Goal: Task Accomplishment & Management: Use online tool/utility

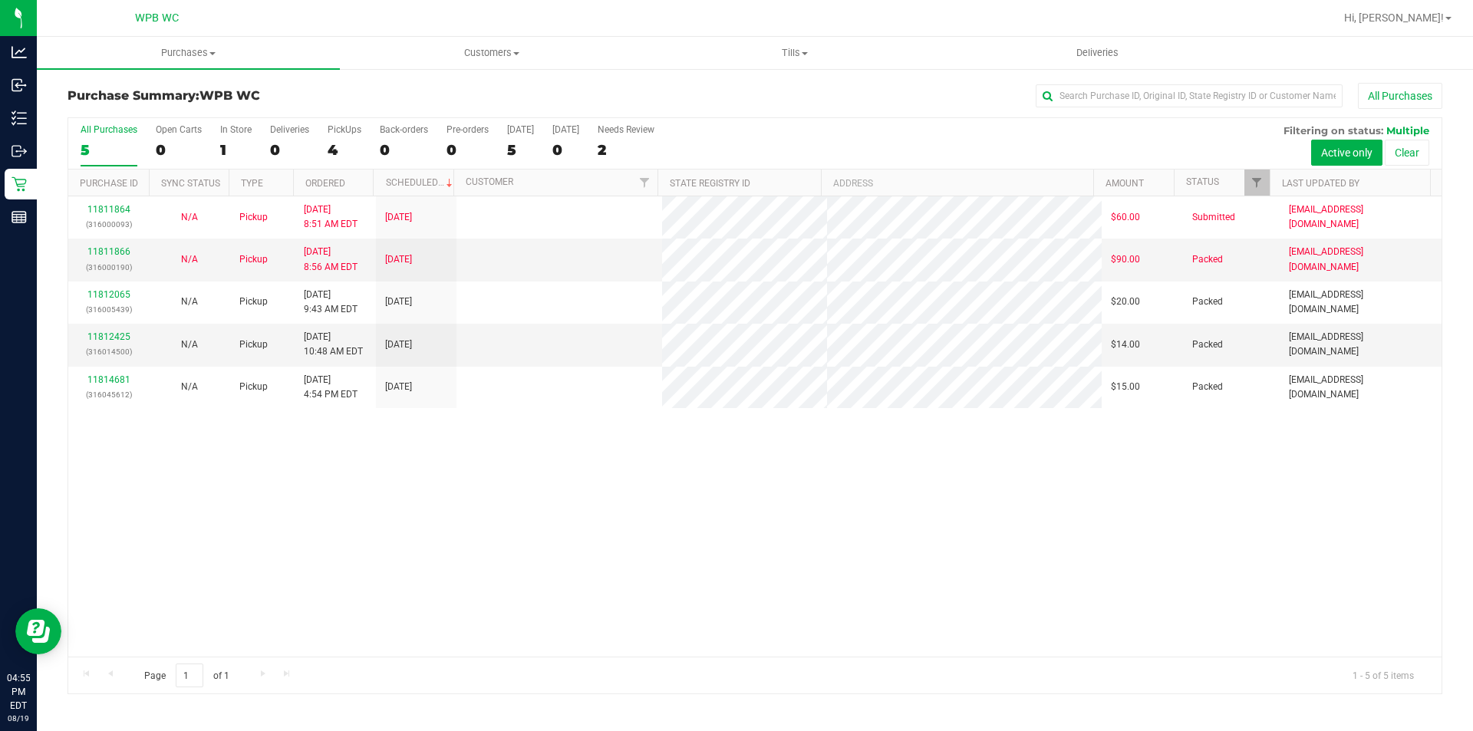
click at [521, 462] on div "11811864 (316000093) N/A Pickup [DATE] 8:51 AM EDT 8/19/2025 $60.00 Submitted […" at bounding box center [755, 426] width 1374 height 460
click at [523, 501] on div "11811864 (316000093) N/A Pickup [DATE] 8:51 AM EDT 8/19/2025 $60.00 Submitted […" at bounding box center [755, 426] width 1374 height 460
click at [523, 502] on div "11811864 (316000093) N/A Pickup [DATE] 8:51 AM EDT 8/19/2025 $60.00 Submitted […" at bounding box center [755, 426] width 1374 height 460
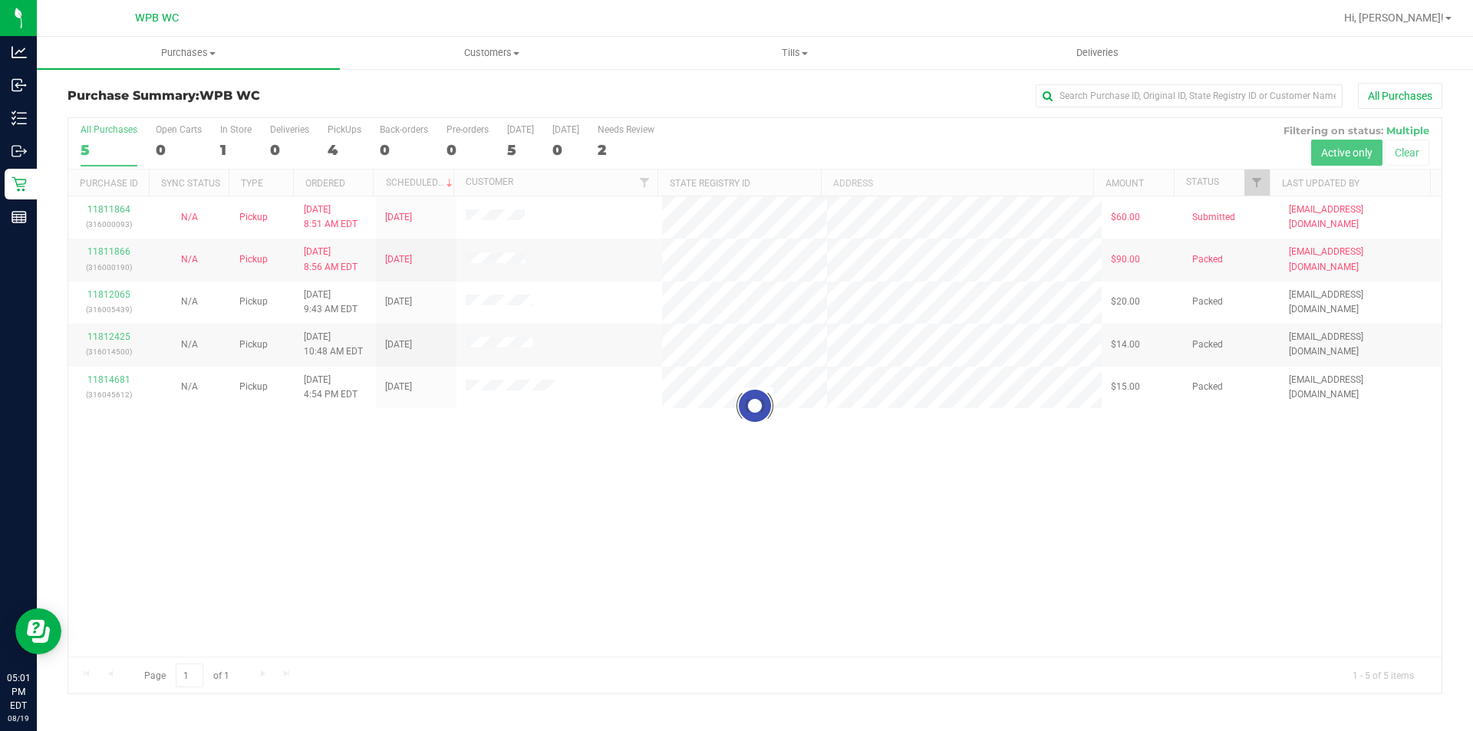
click at [358, 480] on div at bounding box center [755, 405] width 1374 height 575
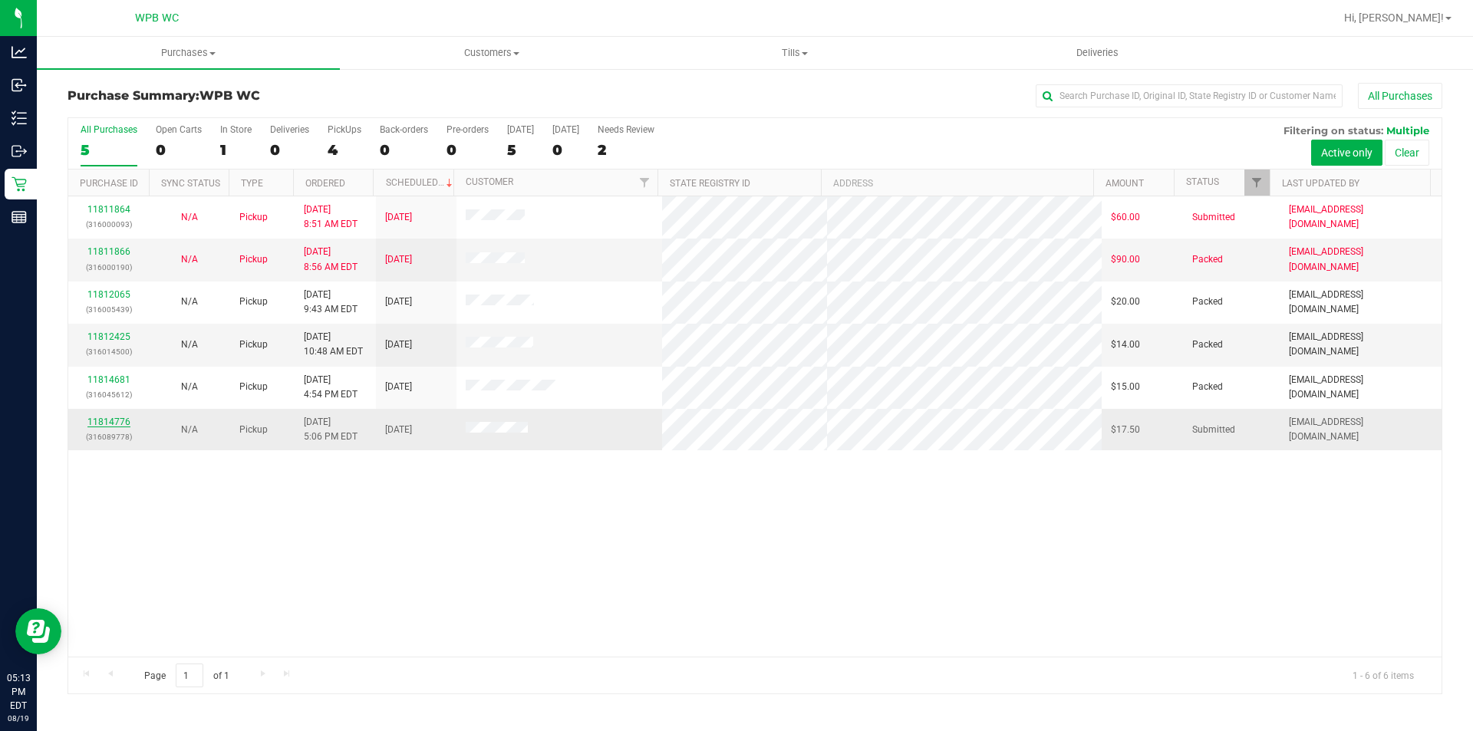
click at [115, 425] on link "11814776" at bounding box center [108, 422] width 43 height 11
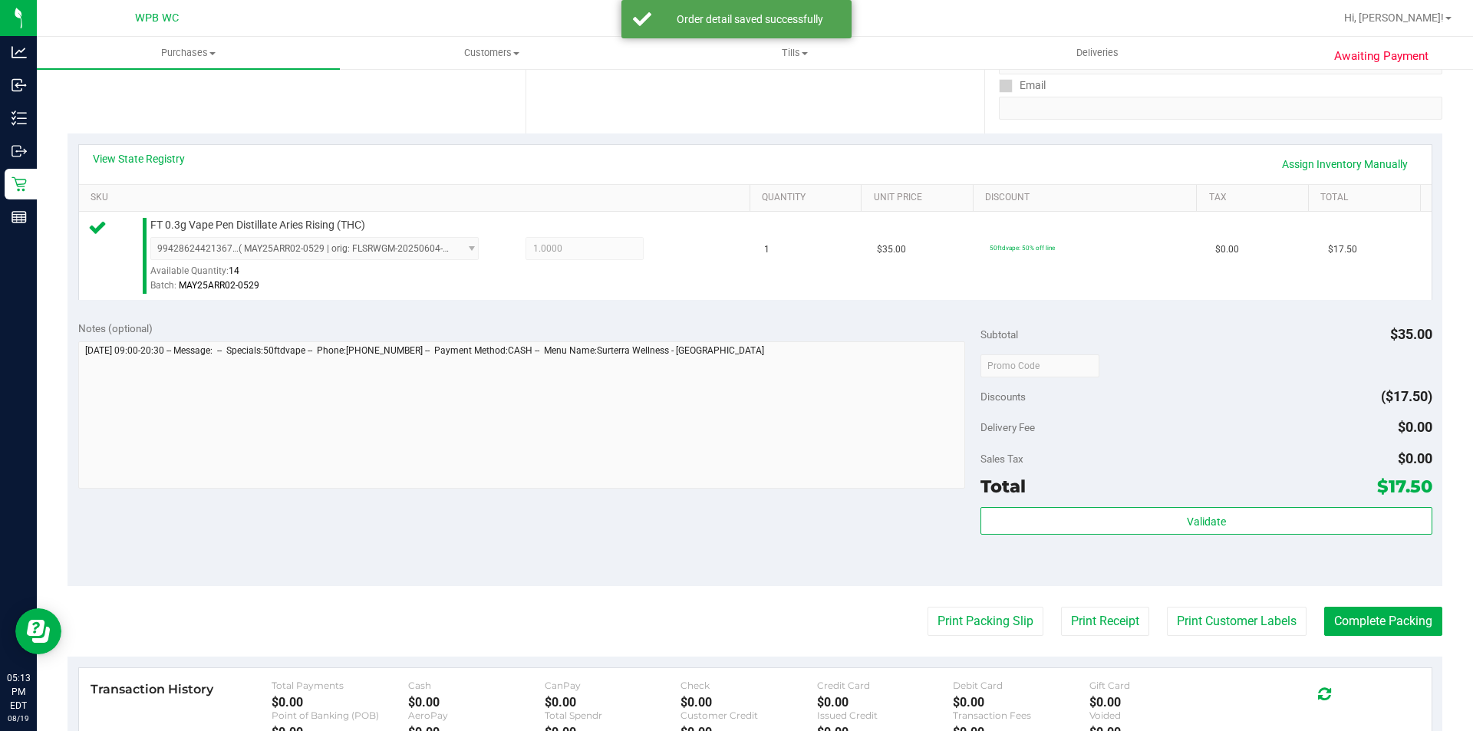
scroll to position [307, 0]
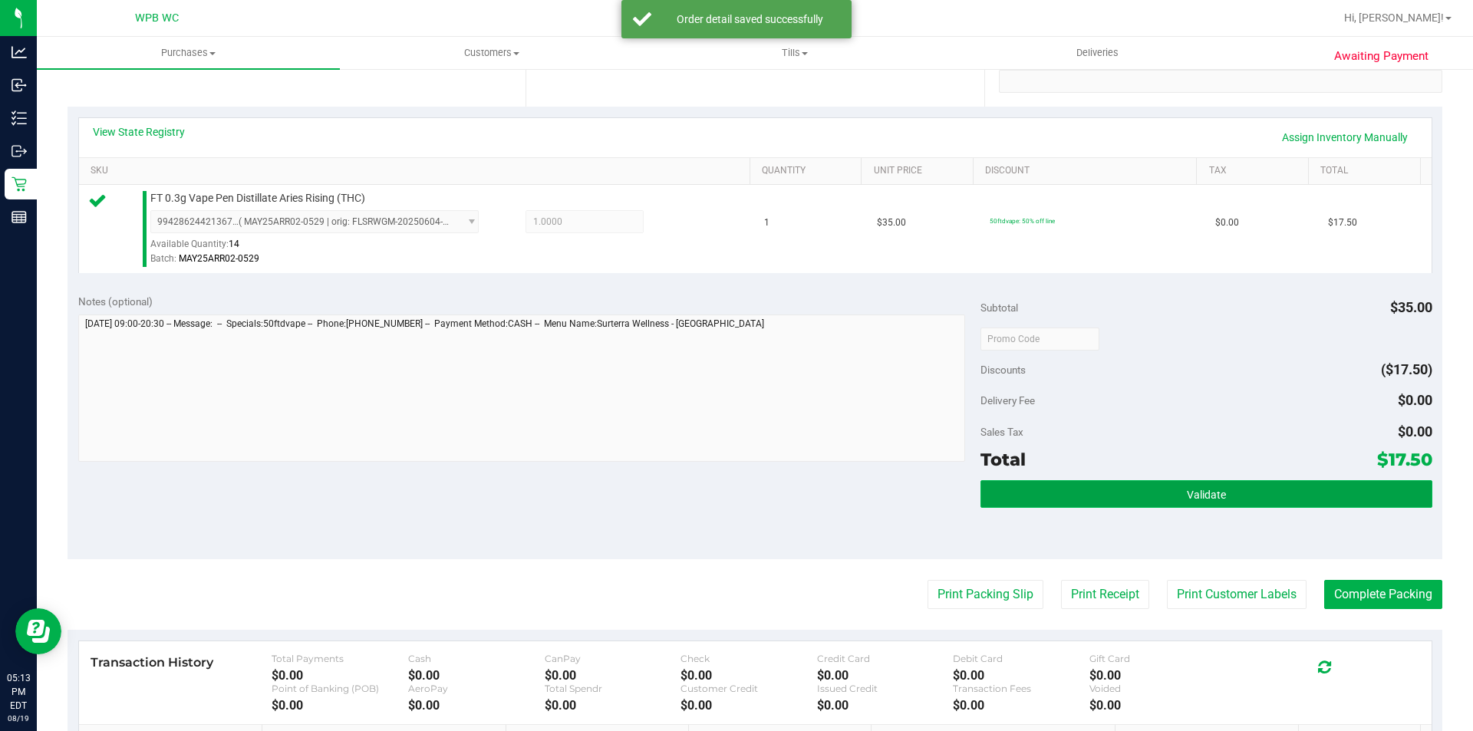
click at [1202, 494] on span "Validate" at bounding box center [1206, 495] width 39 height 12
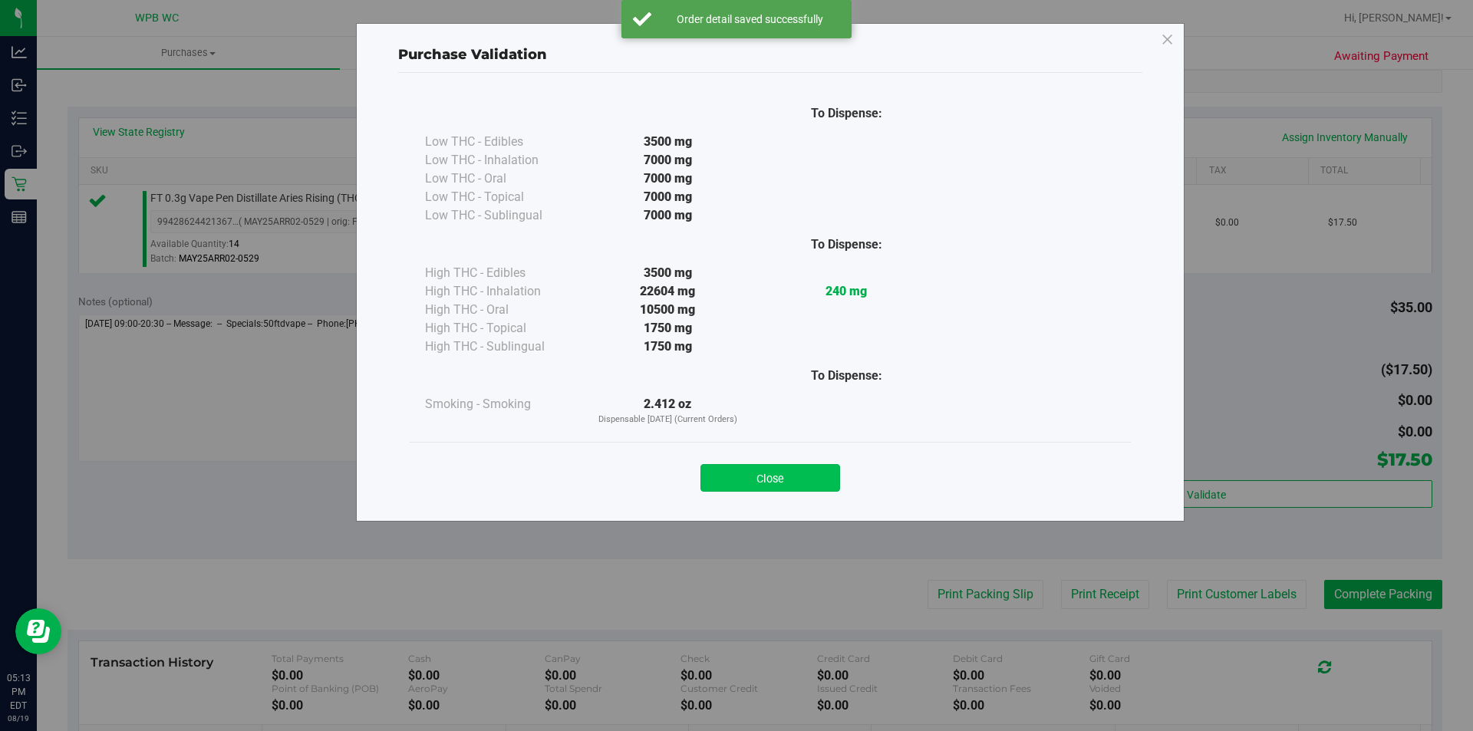
click at [772, 479] on button "Close" at bounding box center [771, 478] width 140 height 28
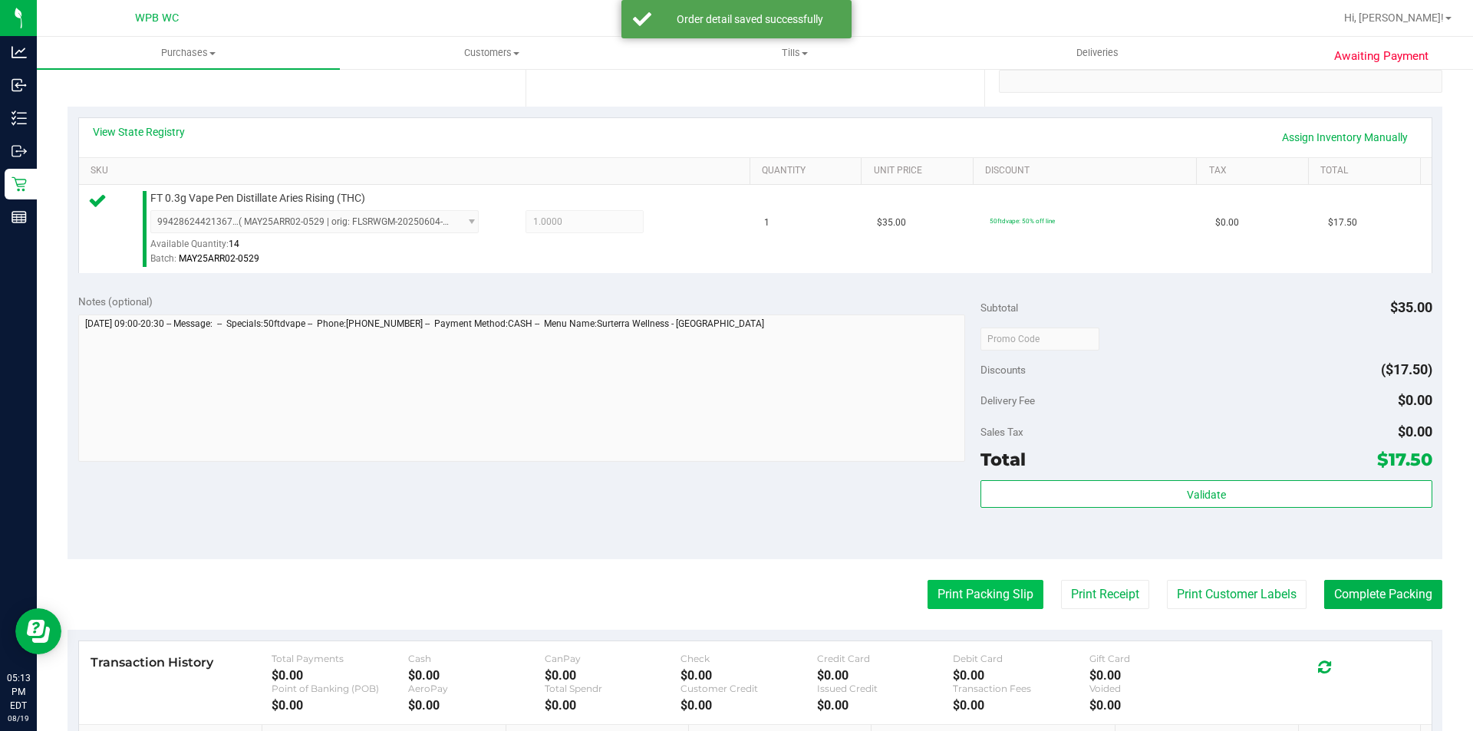
click at [945, 591] on button "Print Packing Slip" at bounding box center [986, 594] width 116 height 29
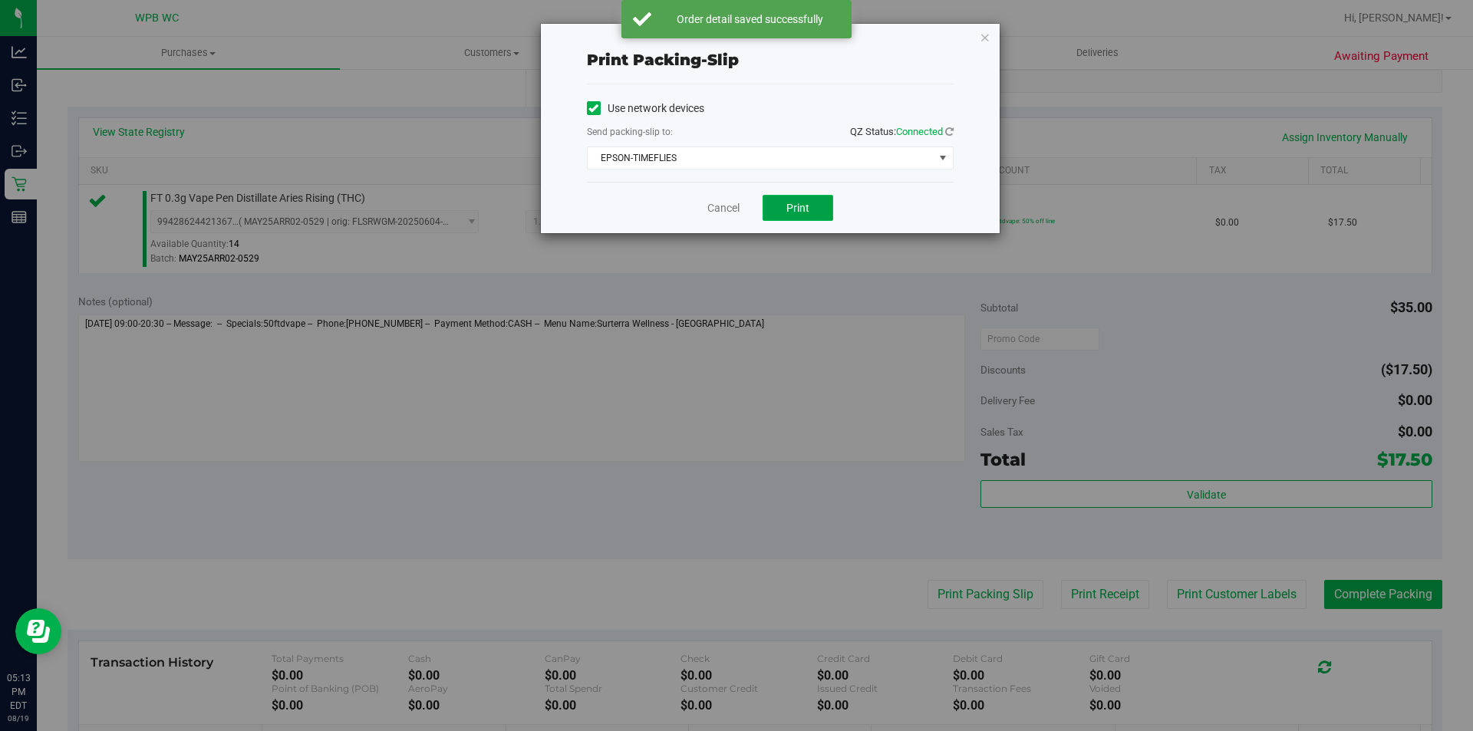
click at [809, 208] on span "Print" at bounding box center [798, 208] width 23 height 12
click at [724, 209] on link "Cancel" at bounding box center [723, 208] width 32 height 16
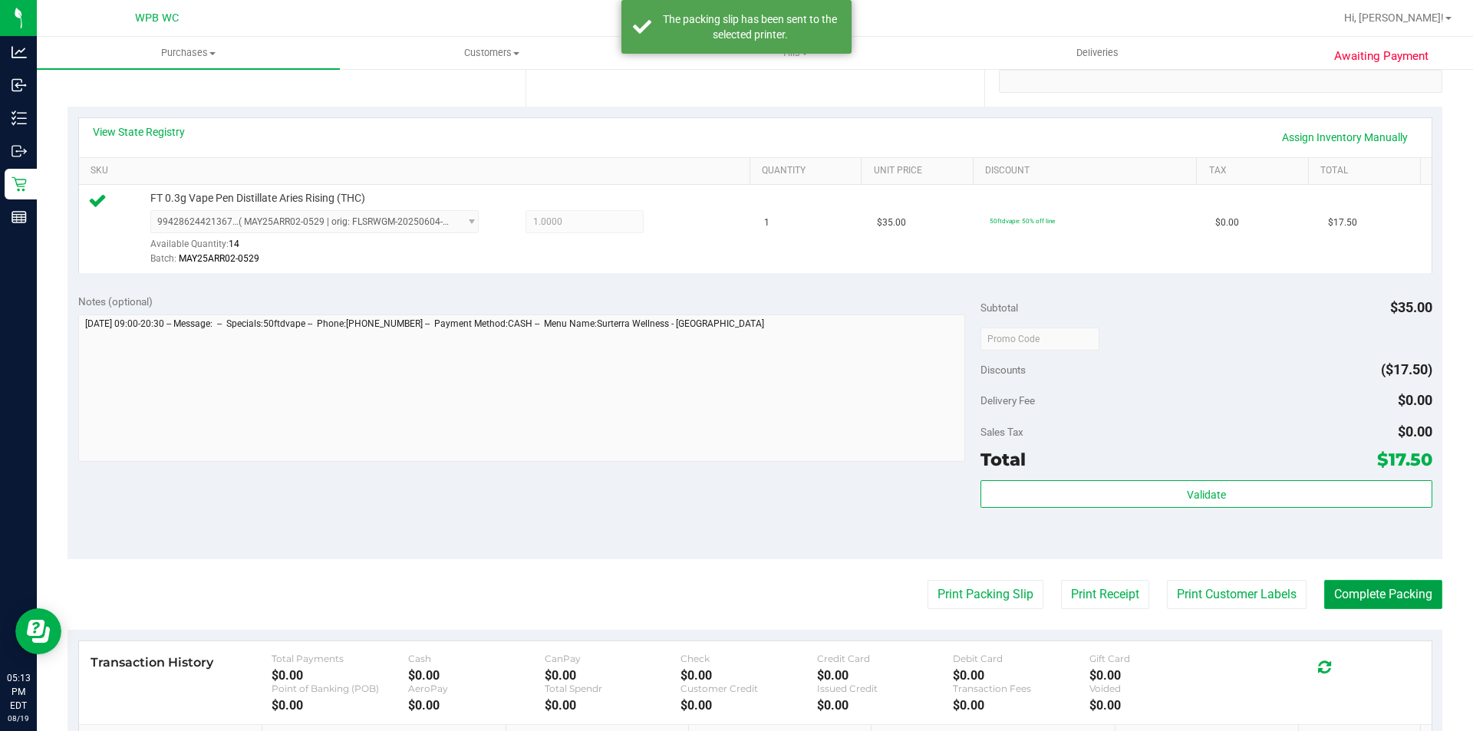
click at [1377, 598] on button "Complete Packing" at bounding box center [1383, 594] width 118 height 29
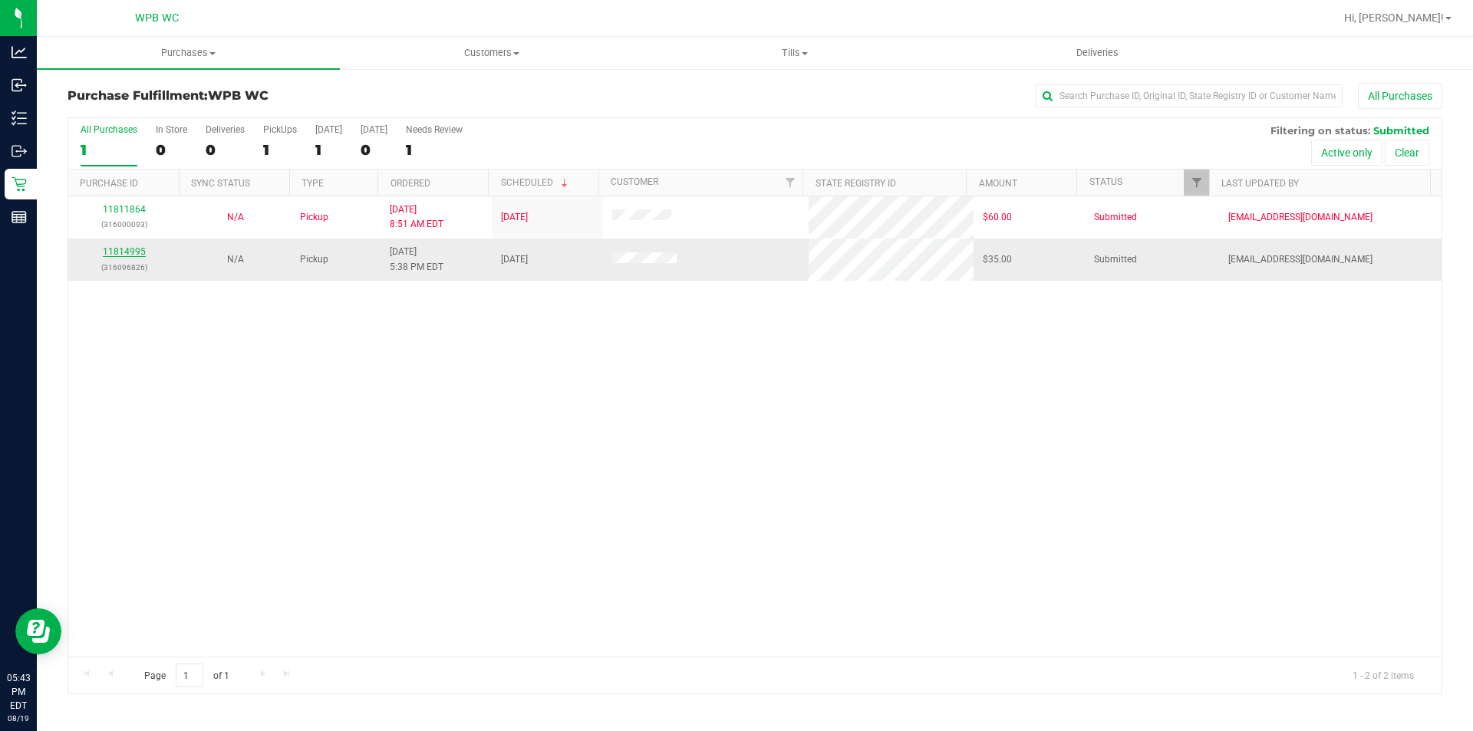
click at [124, 249] on link "11814995" at bounding box center [124, 251] width 43 height 11
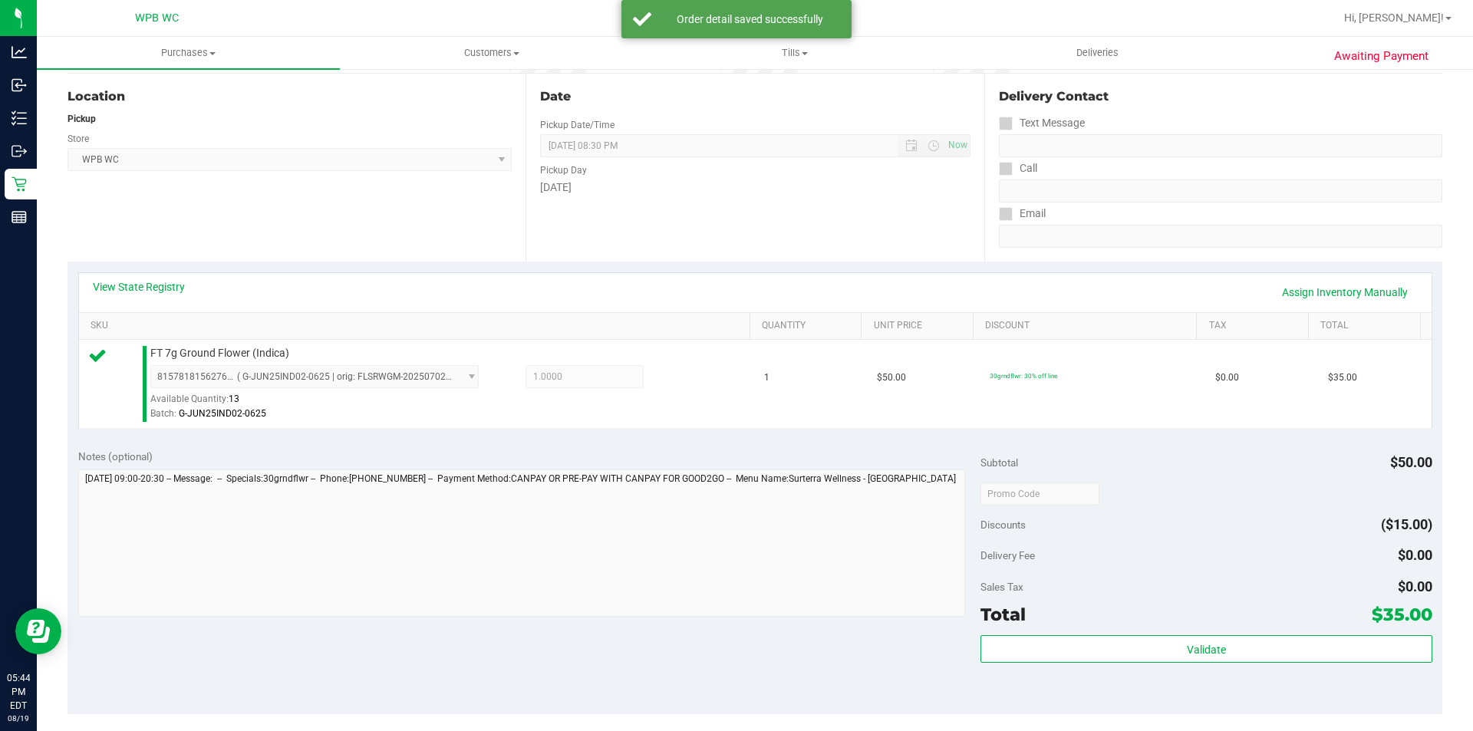
scroll to position [460, 0]
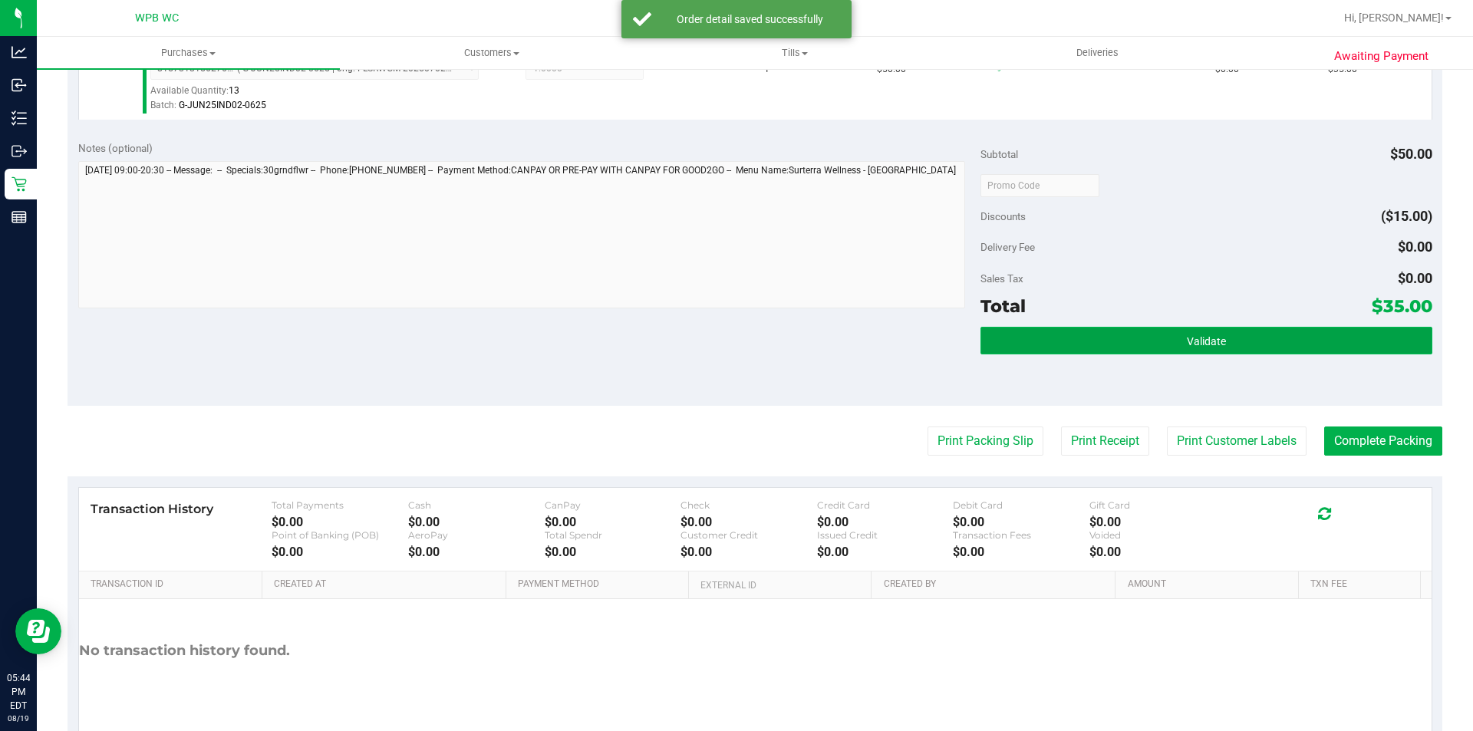
click at [1124, 345] on button "Validate" at bounding box center [1206, 341] width 451 height 28
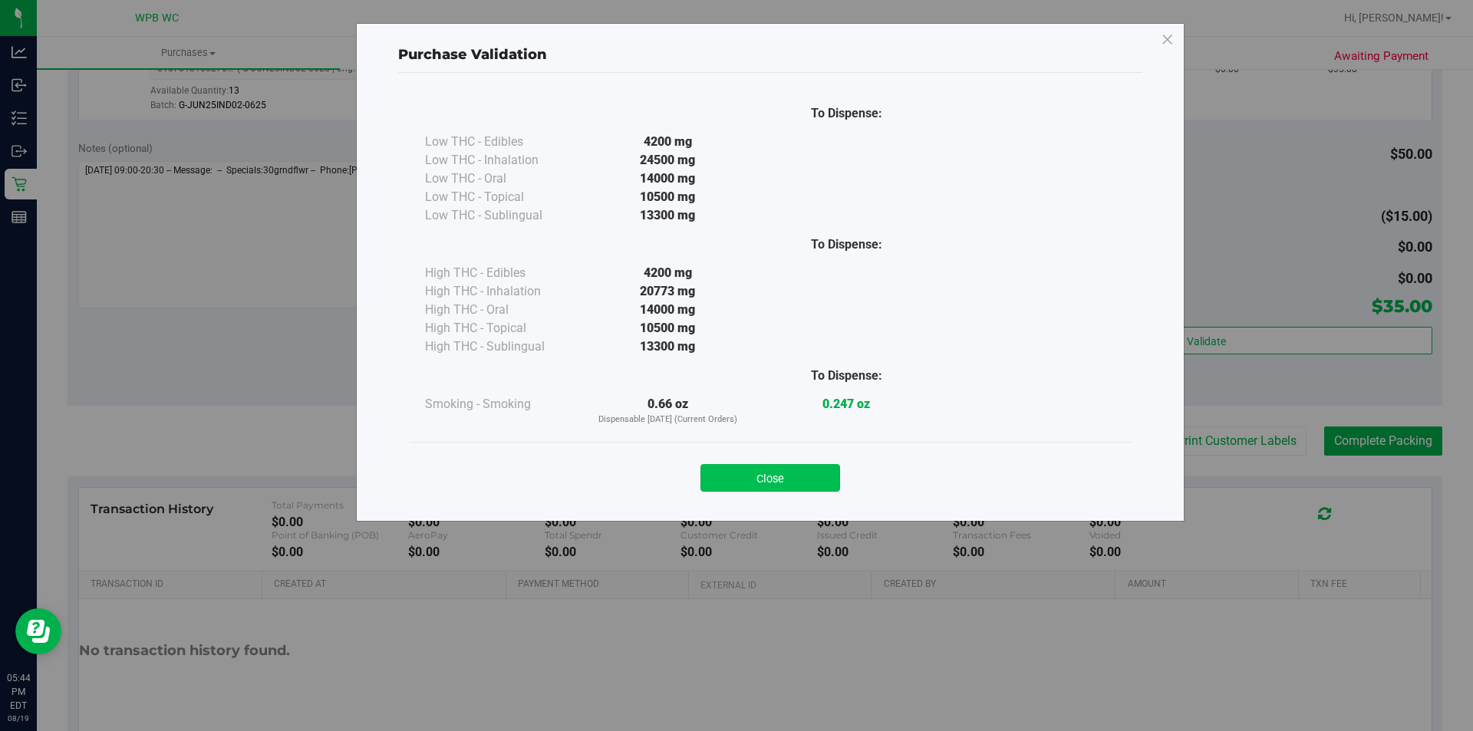
click at [800, 474] on button "Close" at bounding box center [771, 478] width 140 height 28
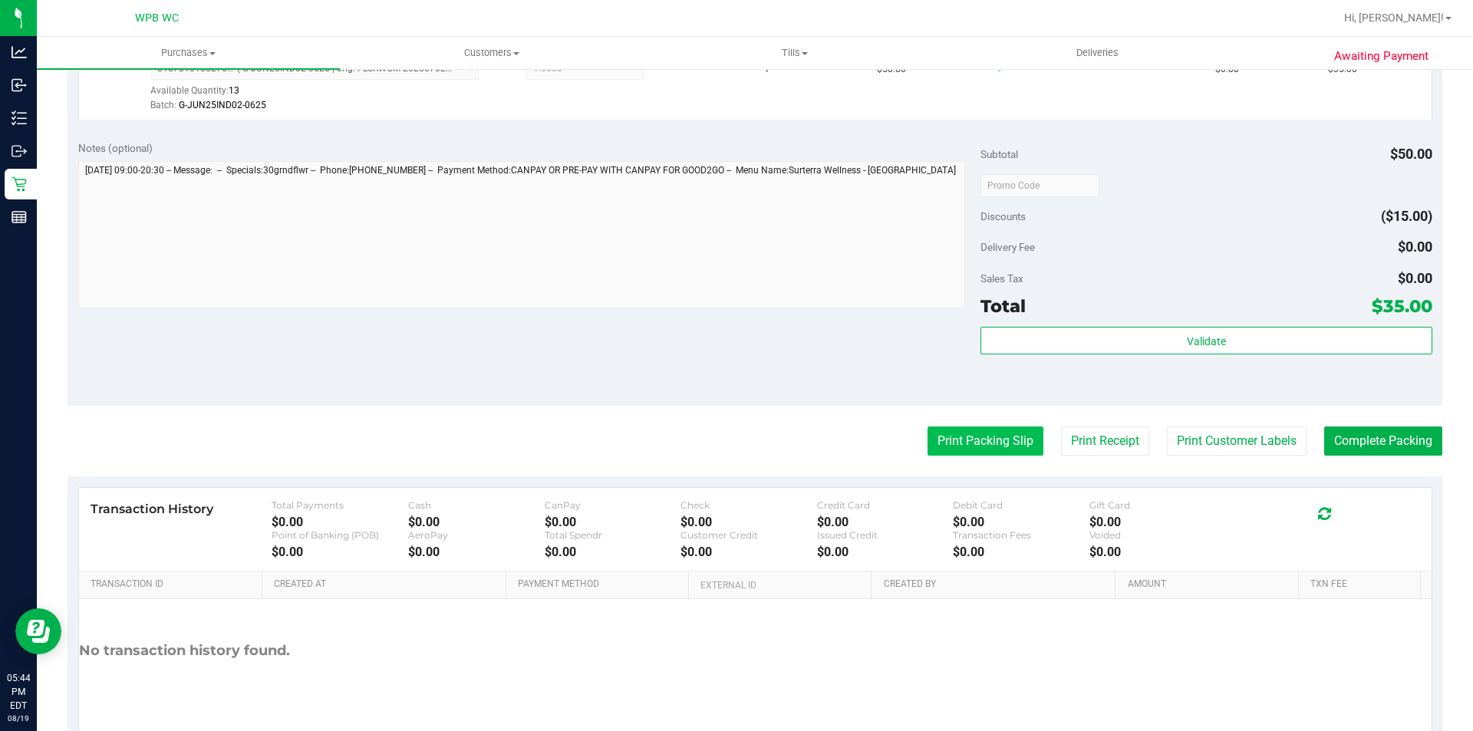
click at [952, 434] on button "Print Packing Slip" at bounding box center [986, 441] width 116 height 29
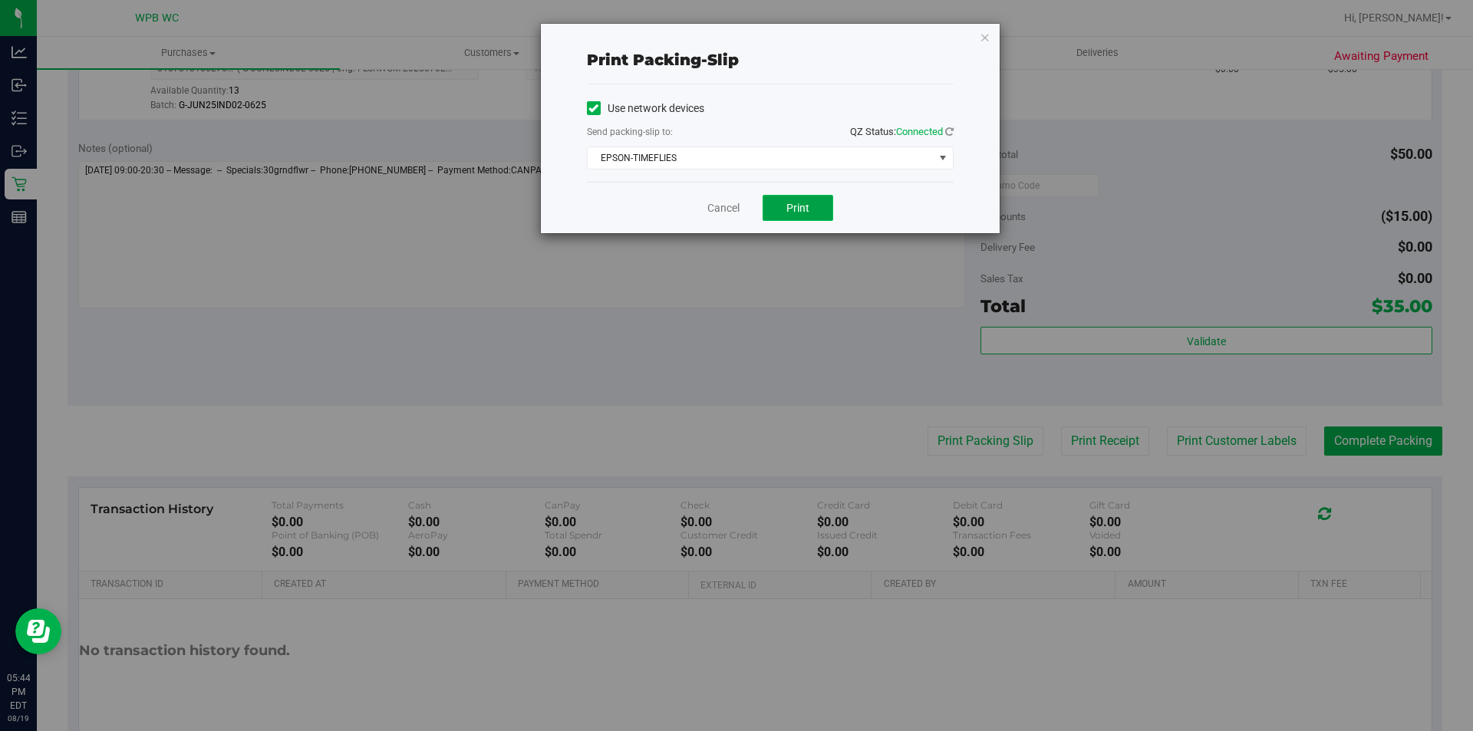
click at [777, 207] on button "Print" at bounding box center [798, 208] width 71 height 26
drag, startPoint x: 984, startPoint y: 38, endPoint x: 1020, endPoint y: 157, distance: 124.8
click at [986, 38] on icon "button" at bounding box center [985, 37] width 11 height 18
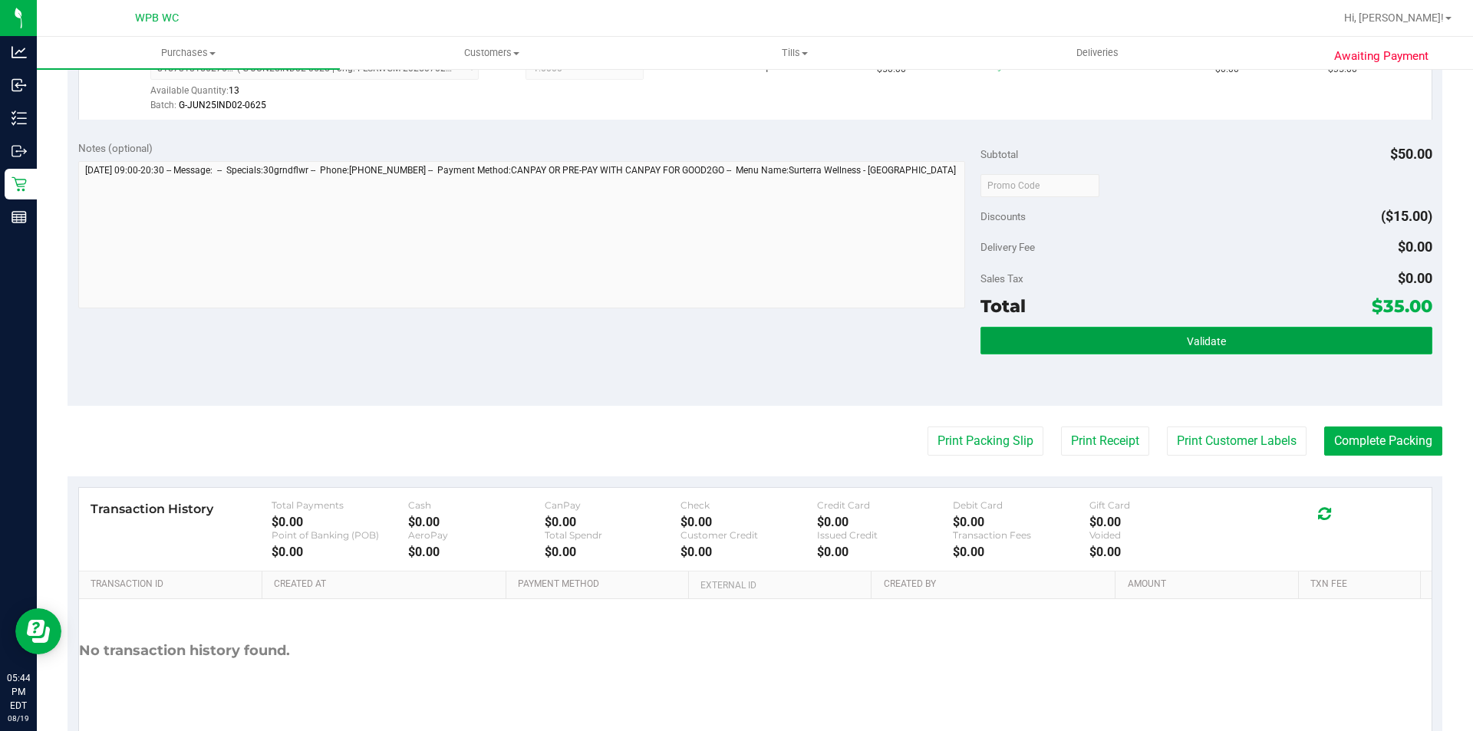
click at [1151, 348] on button "Validate" at bounding box center [1206, 341] width 451 height 28
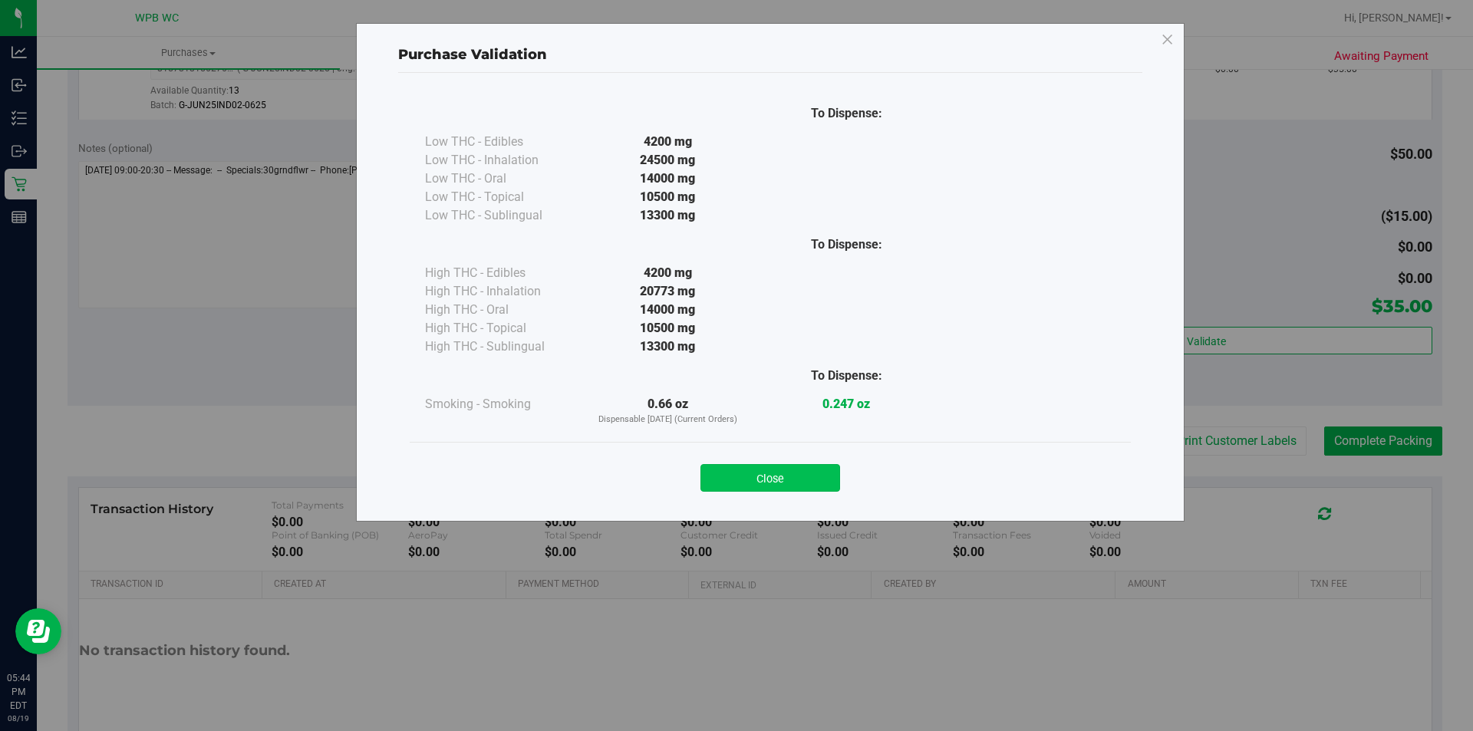
click at [800, 480] on button "Close" at bounding box center [771, 478] width 140 height 28
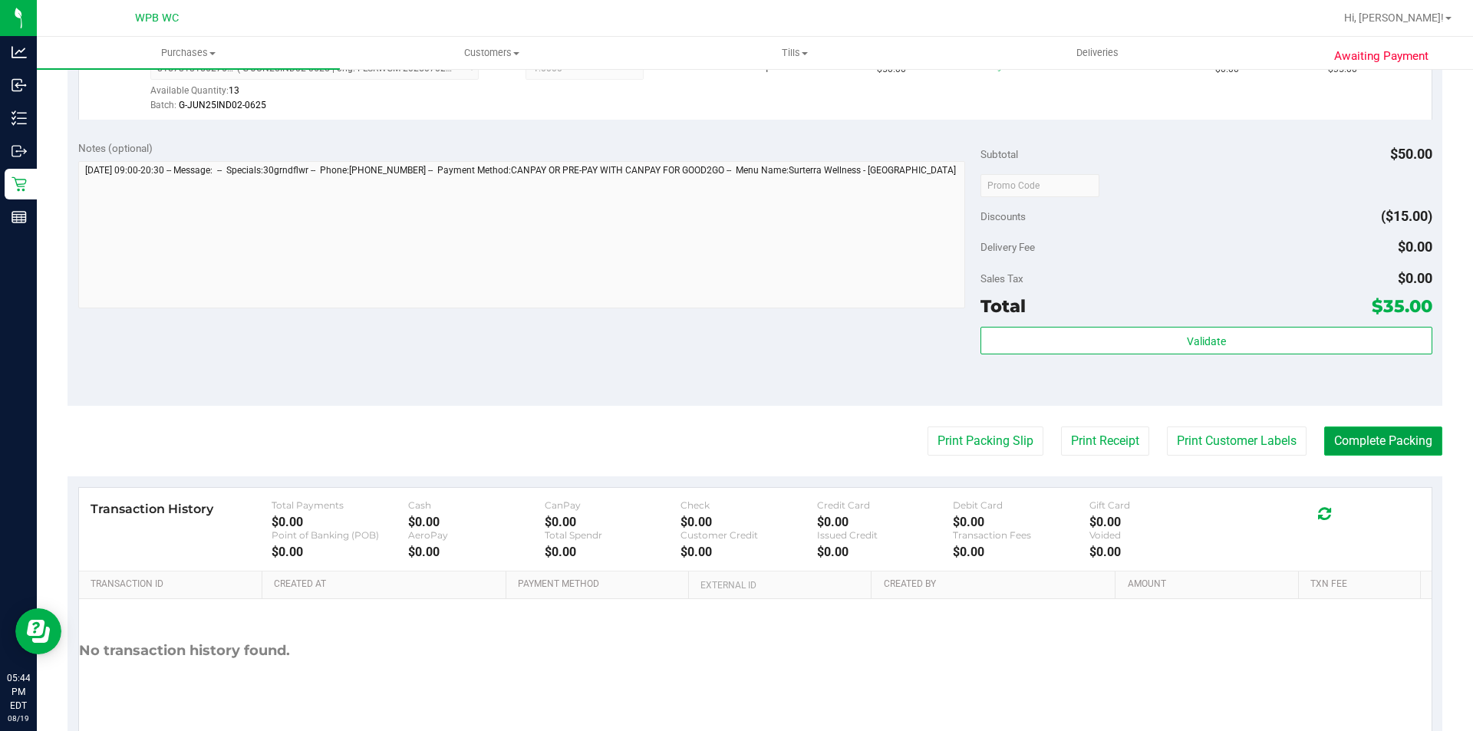
click at [1334, 453] on button "Complete Packing" at bounding box center [1383, 441] width 118 height 29
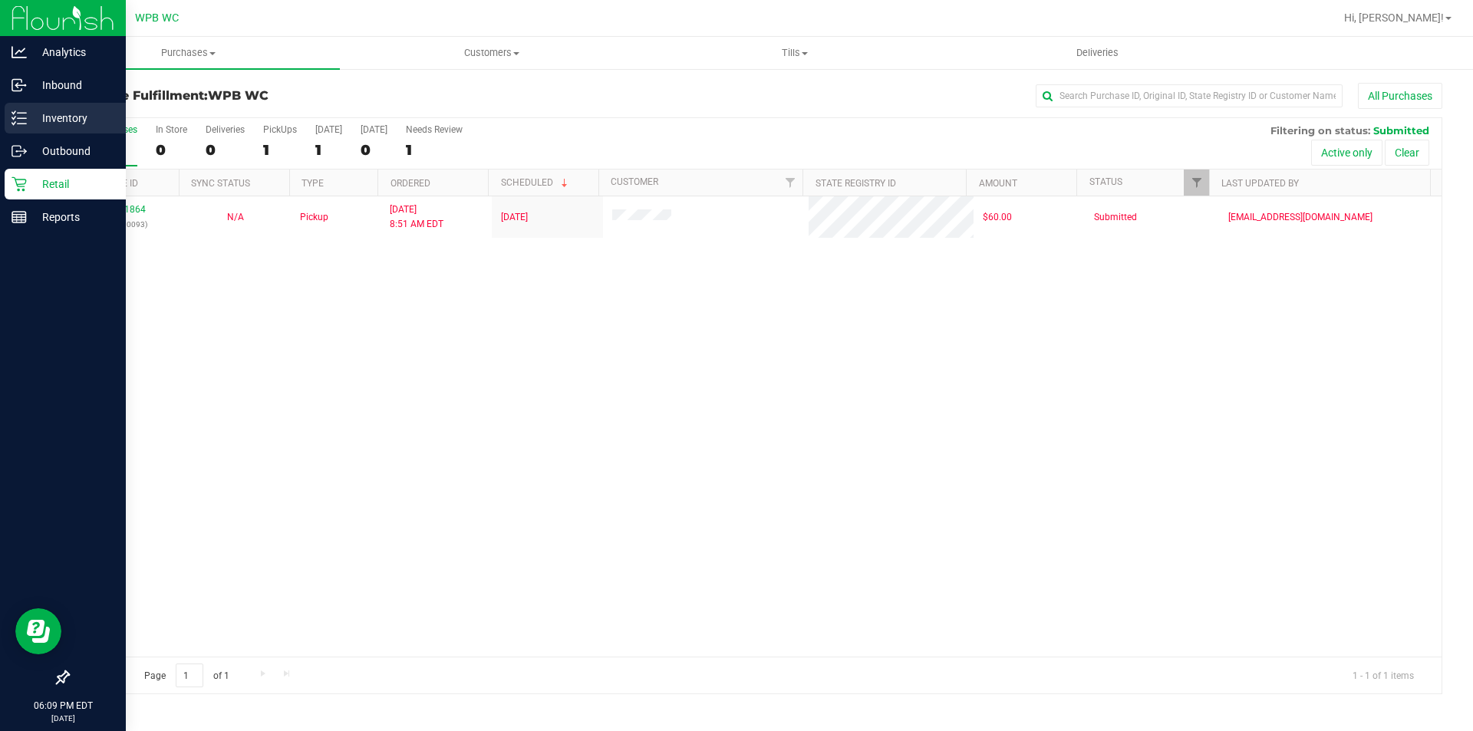
click at [63, 126] on p "Inventory" at bounding box center [73, 118] width 92 height 18
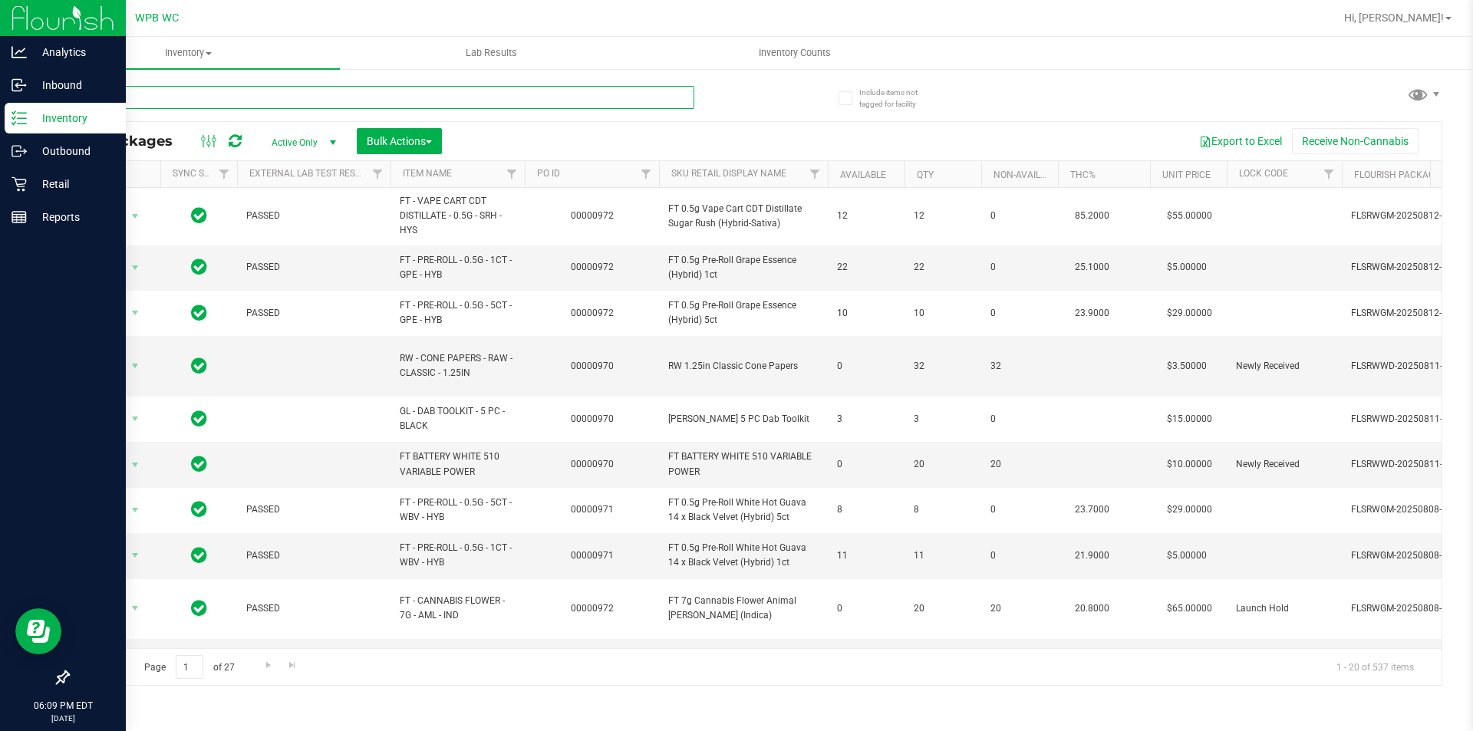
click at [577, 101] on input "text" at bounding box center [381, 97] width 627 height 23
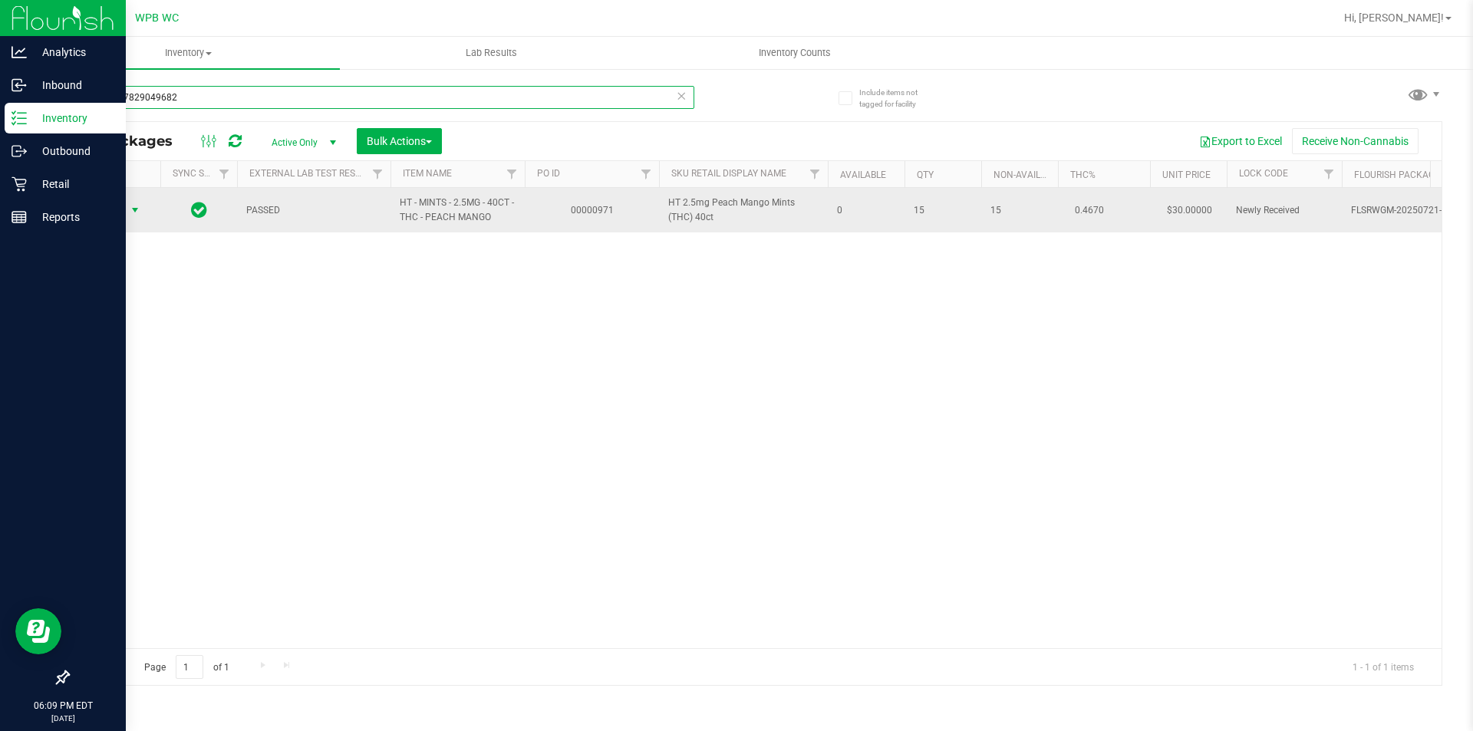
type input "8487017829049682"
click at [126, 215] on span "select" at bounding box center [135, 210] width 19 height 21
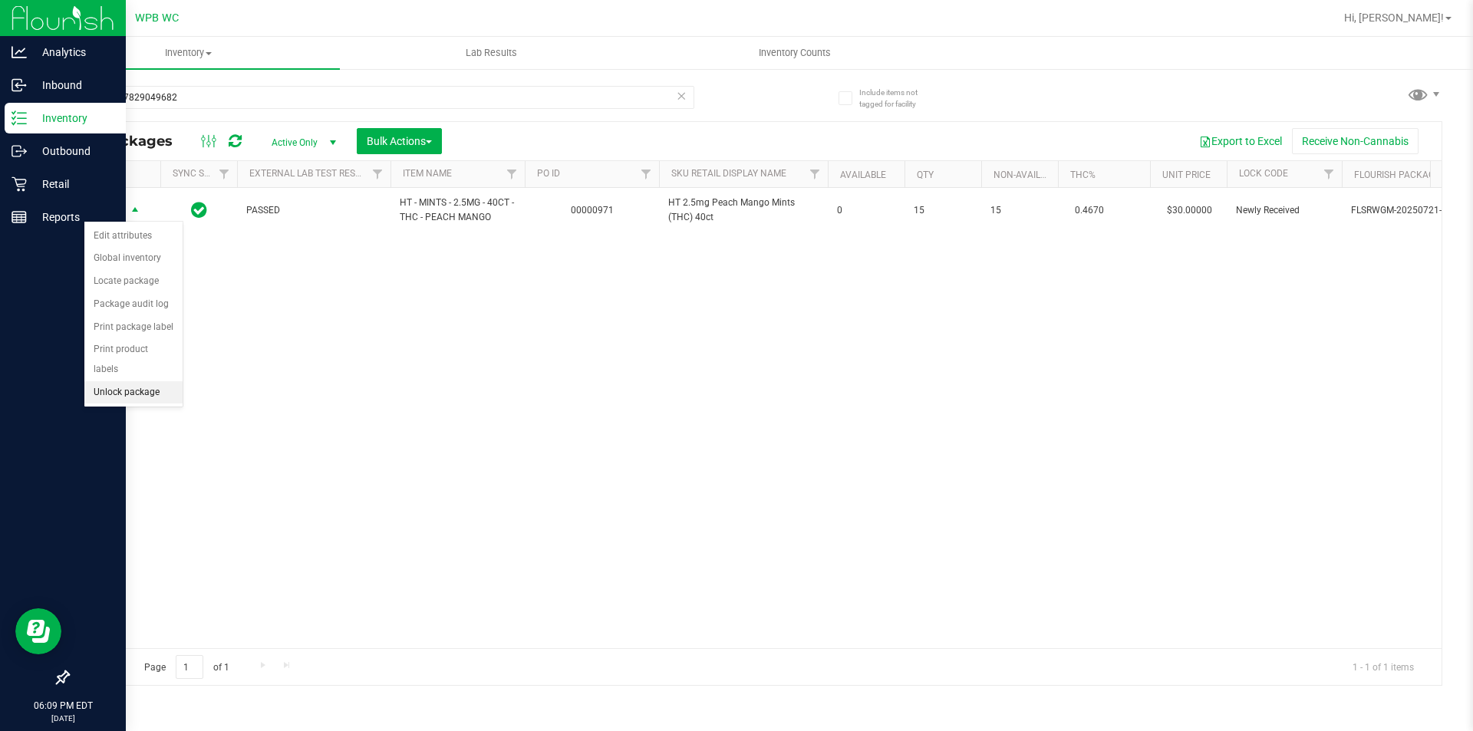
click at [154, 381] on li "Unlock package" at bounding box center [133, 392] width 98 height 23
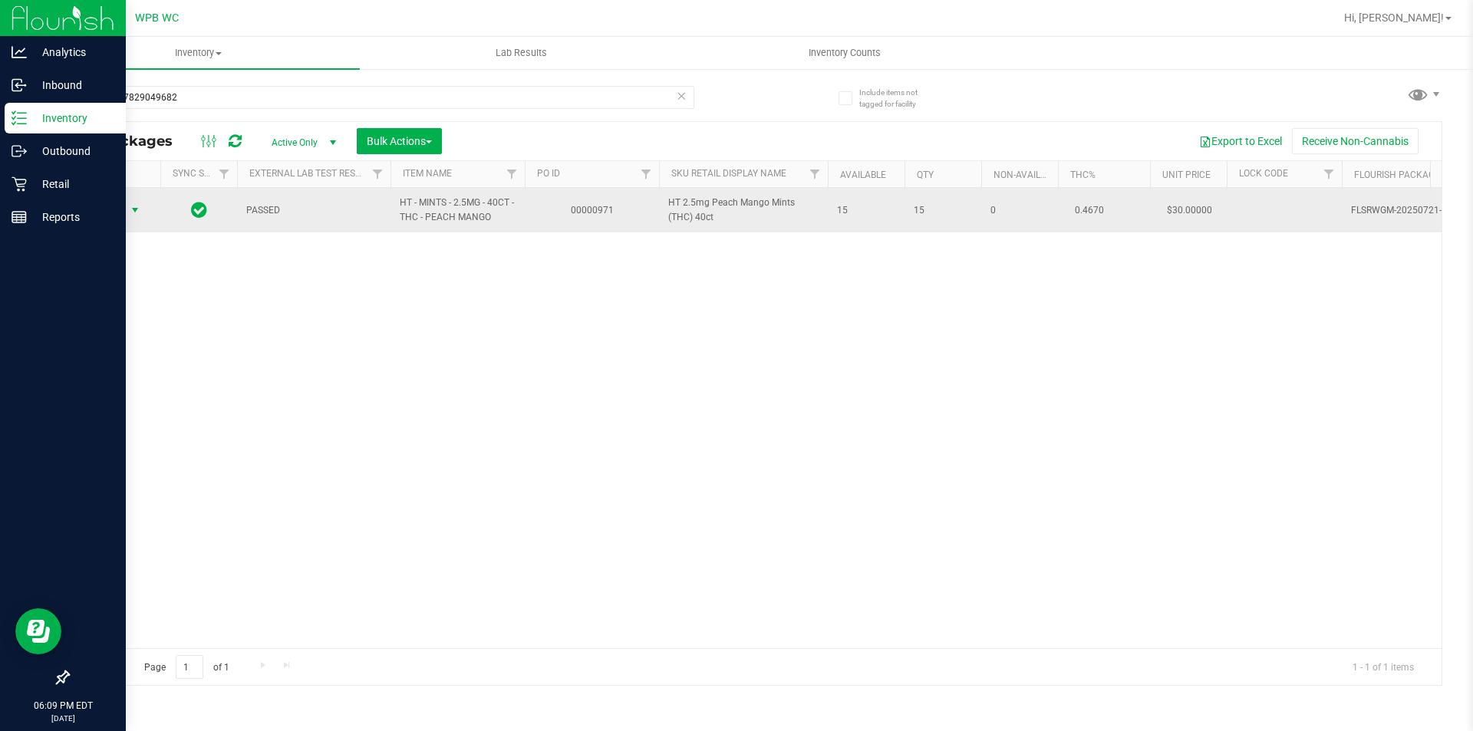
click at [135, 216] on span "select" at bounding box center [135, 210] width 12 height 12
